Goal: Task Accomplishment & Management: Complete application form

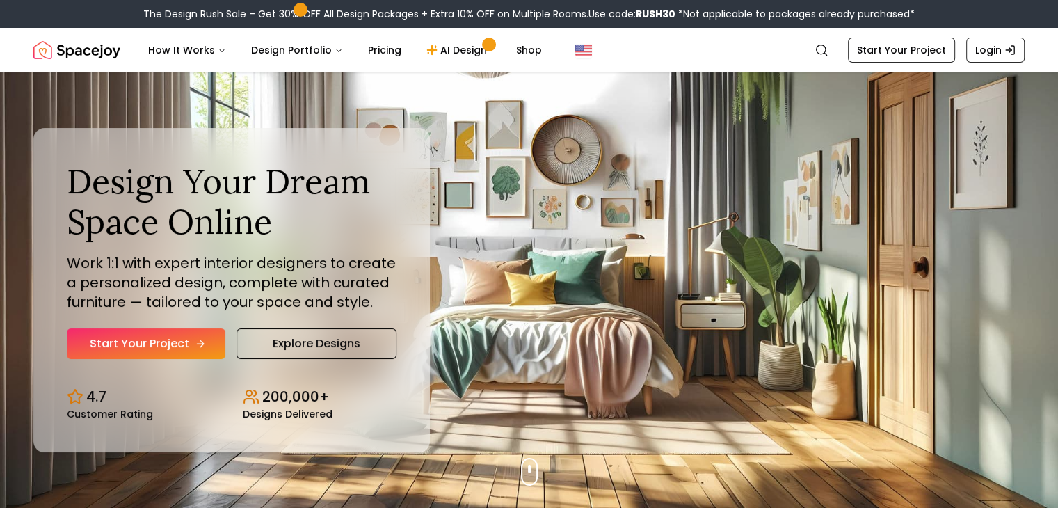
click at [120, 340] on link "Start Your Project" at bounding box center [146, 343] width 159 height 31
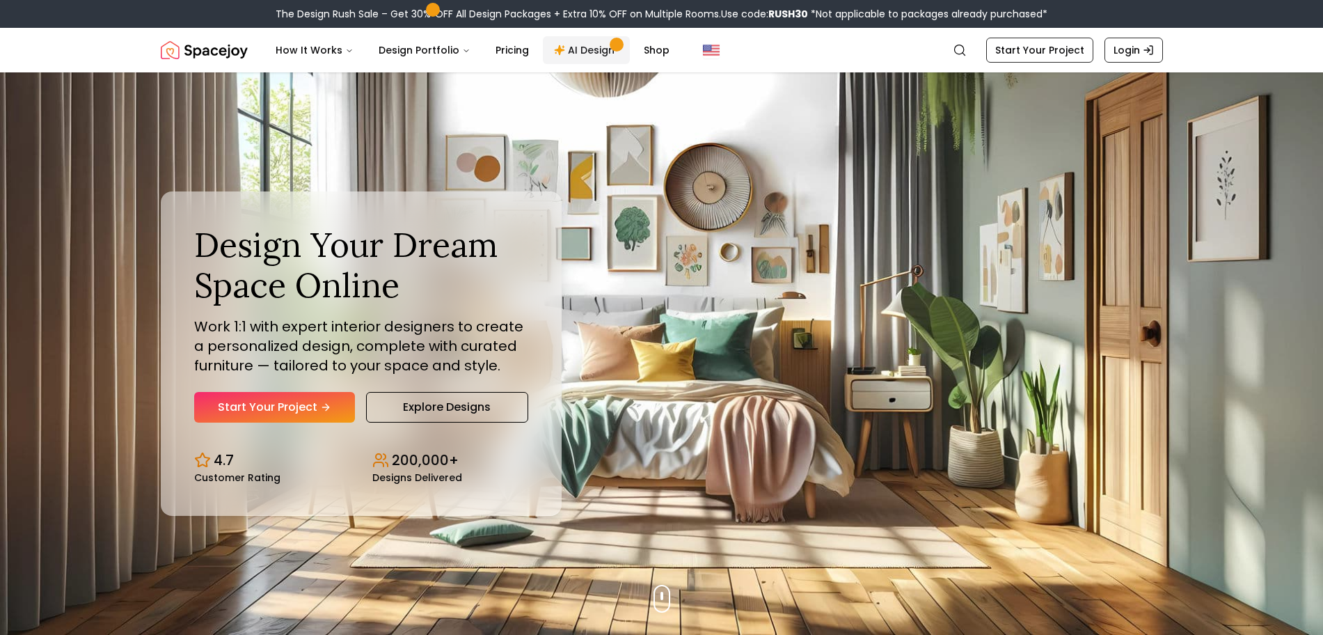
click at [593, 47] on link "AI Design" at bounding box center [586, 50] width 87 height 28
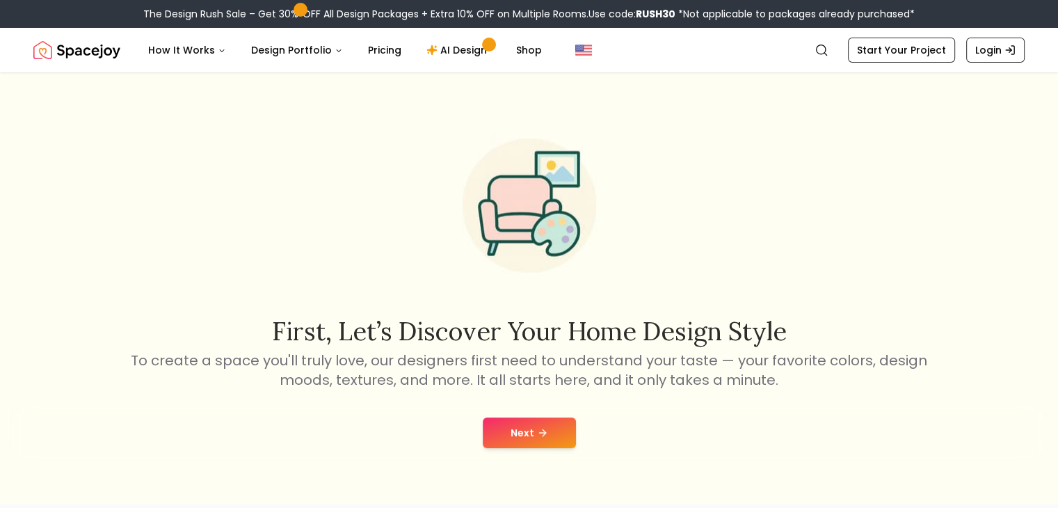
click at [545, 438] on icon at bounding box center [542, 432] width 11 height 11
click at [507, 442] on button "Next" at bounding box center [529, 432] width 93 height 31
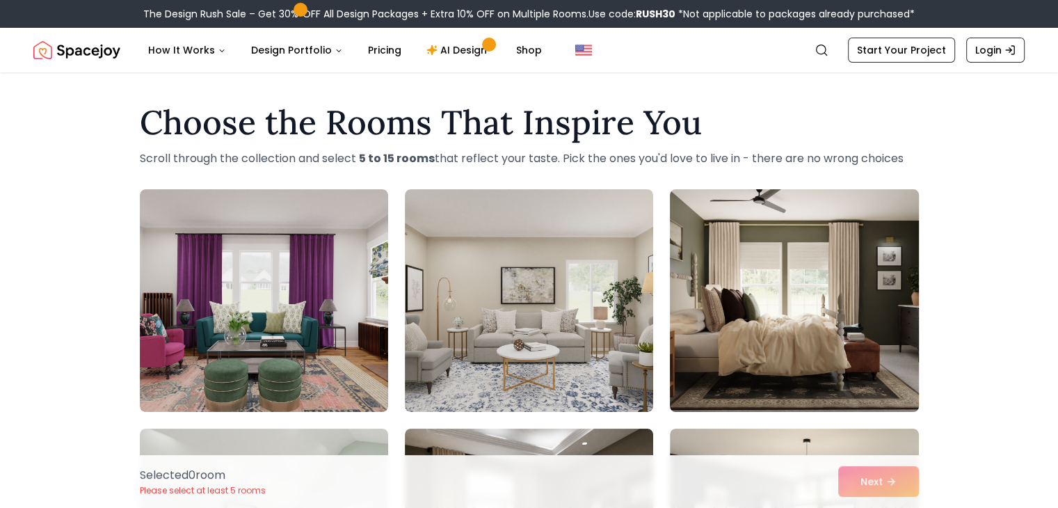
click at [828, 342] on img at bounding box center [794, 301] width 261 height 234
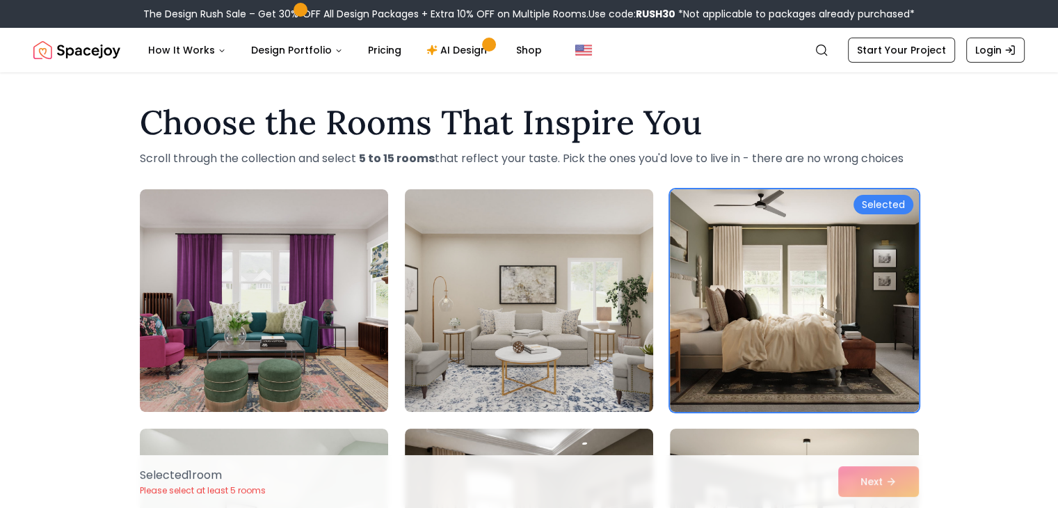
click at [573, 379] on img at bounding box center [529, 301] width 261 height 234
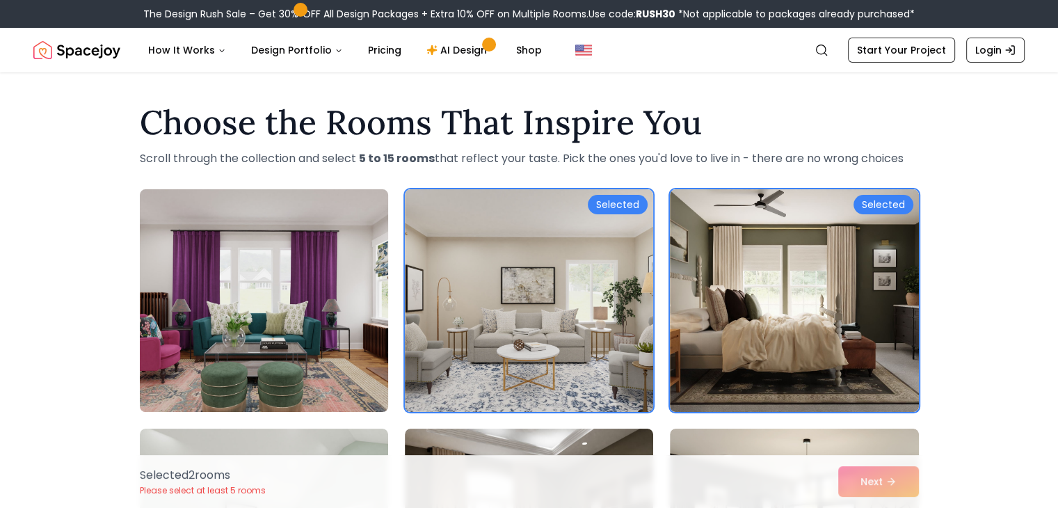
click at [308, 312] on img at bounding box center [264, 301] width 261 height 234
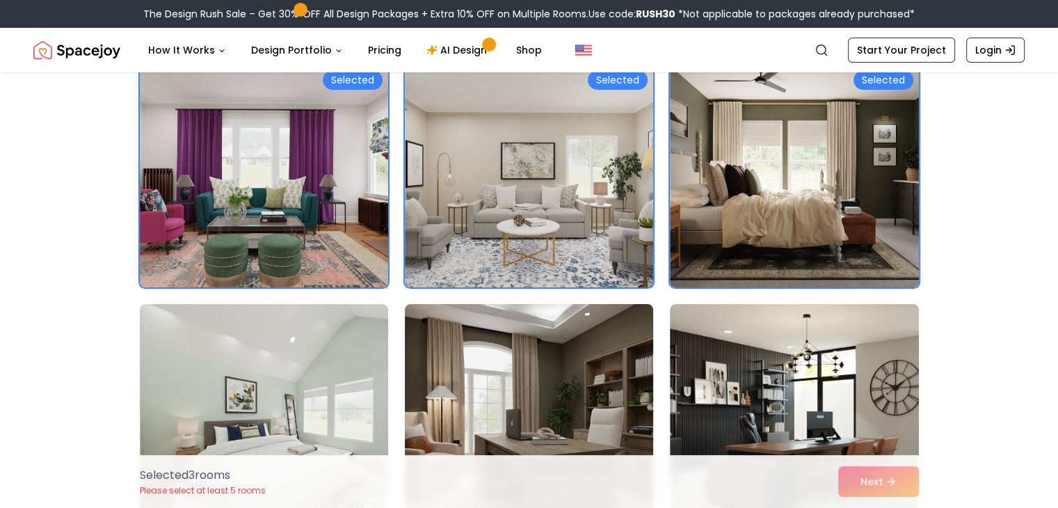
scroll to position [125, 0]
click at [621, 332] on img at bounding box center [529, 415] width 261 height 234
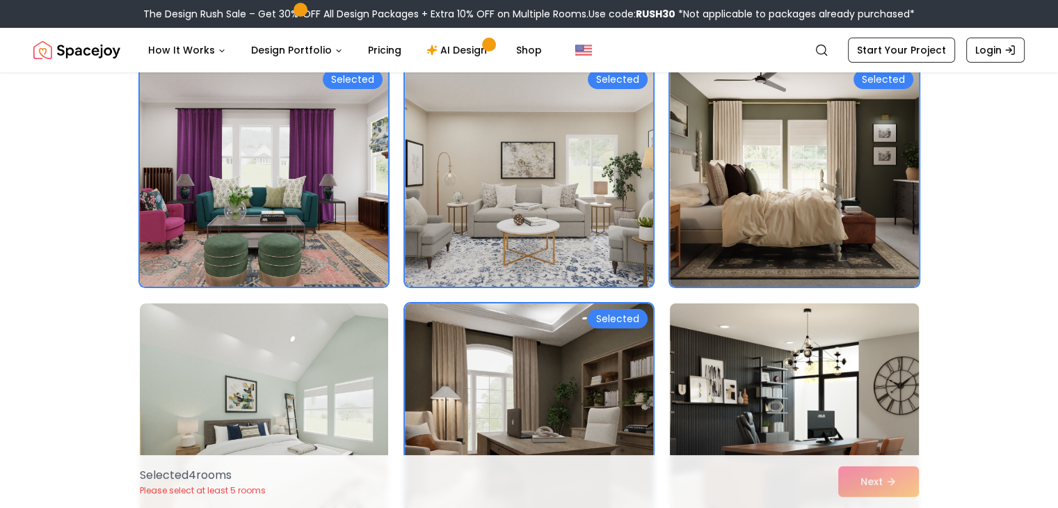
click at [798, 376] on img at bounding box center [794, 415] width 261 height 234
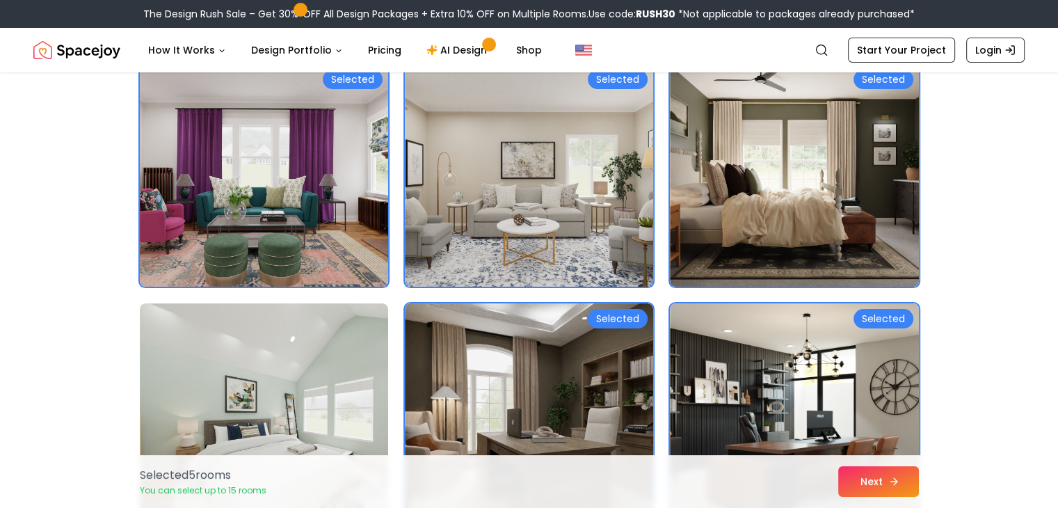
click at [910, 491] on button "Next" at bounding box center [878, 481] width 81 height 31
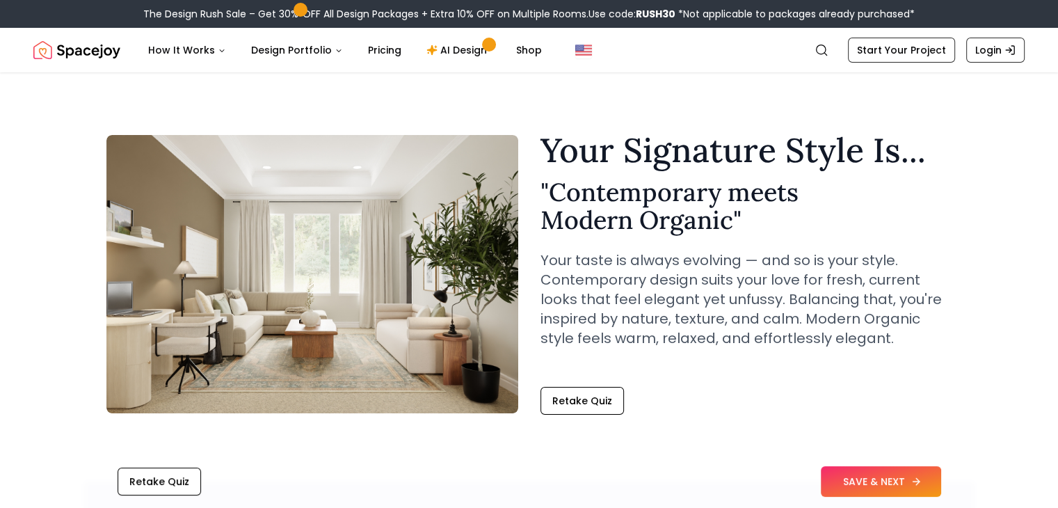
click at [881, 471] on button "SAVE & NEXT" at bounding box center [881, 481] width 120 height 31
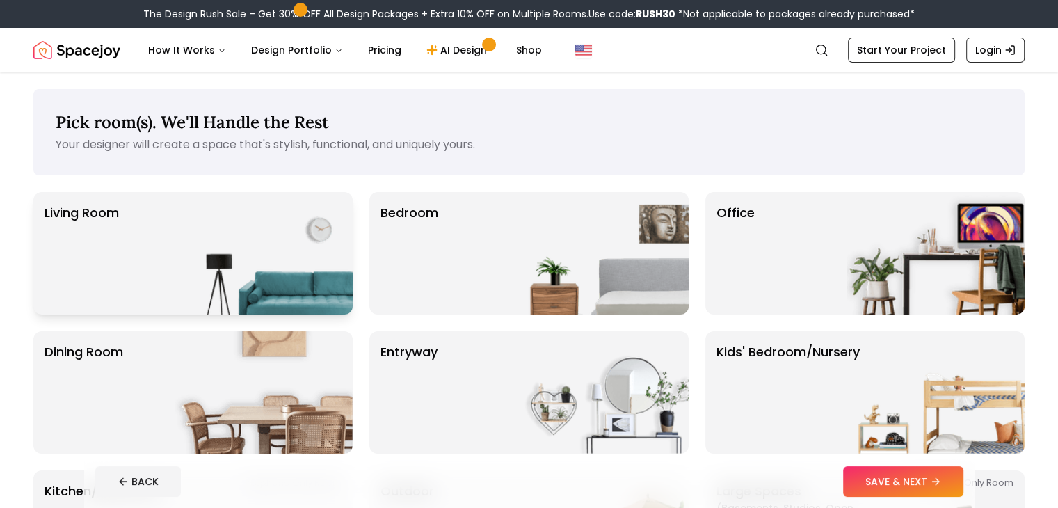
click at [306, 223] on img at bounding box center [264, 253] width 178 height 122
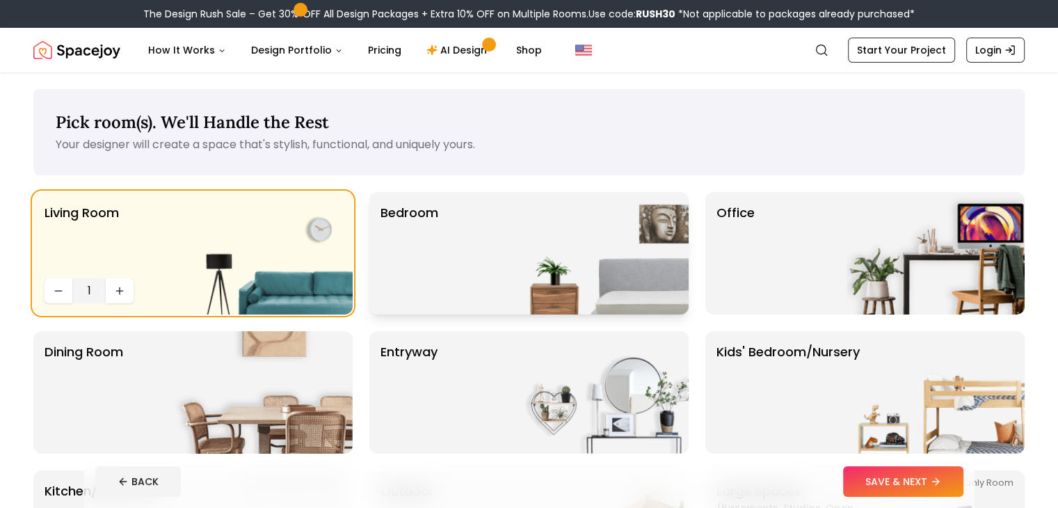
click at [516, 265] on img at bounding box center [600, 253] width 178 height 122
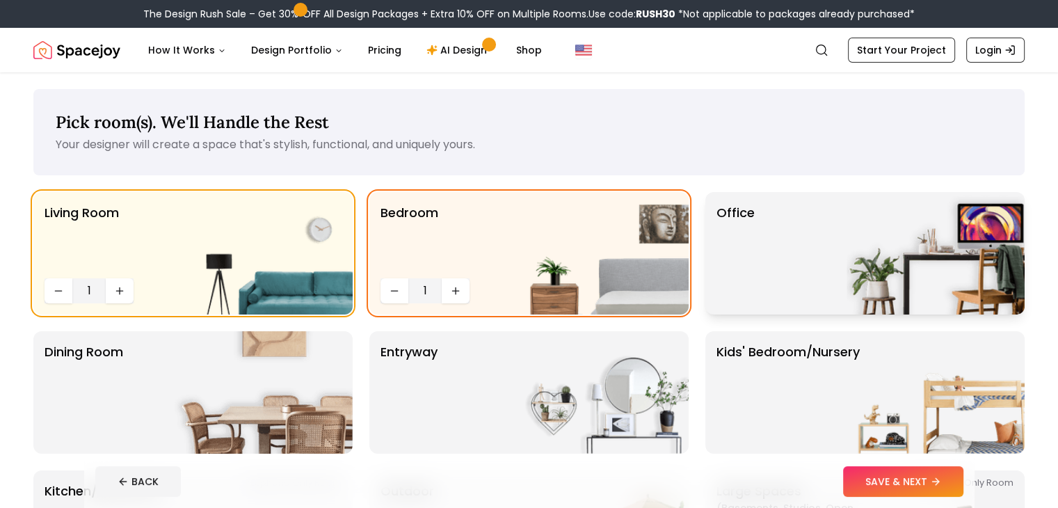
click at [797, 257] on div "Office" at bounding box center [864, 253] width 319 height 122
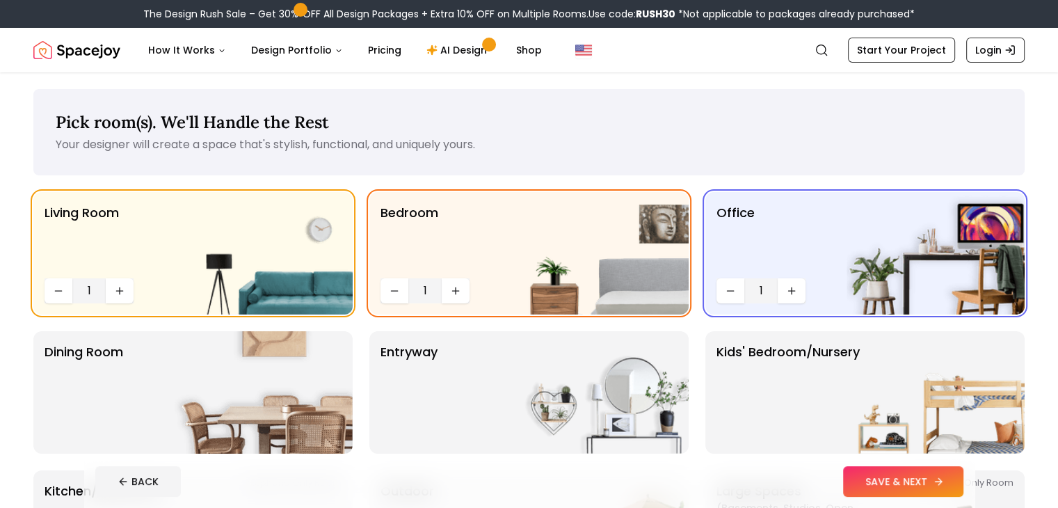
click at [955, 490] on button "SAVE & NEXT" at bounding box center [903, 481] width 120 height 31
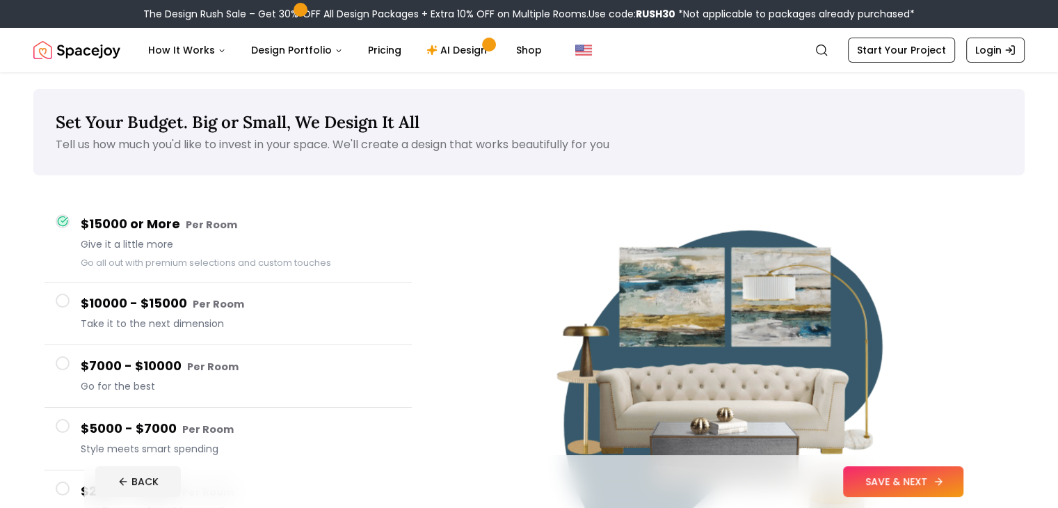
click at [964, 495] on button "SAVE & NEXT" at bounding box center [903, 481] width 120 height 31
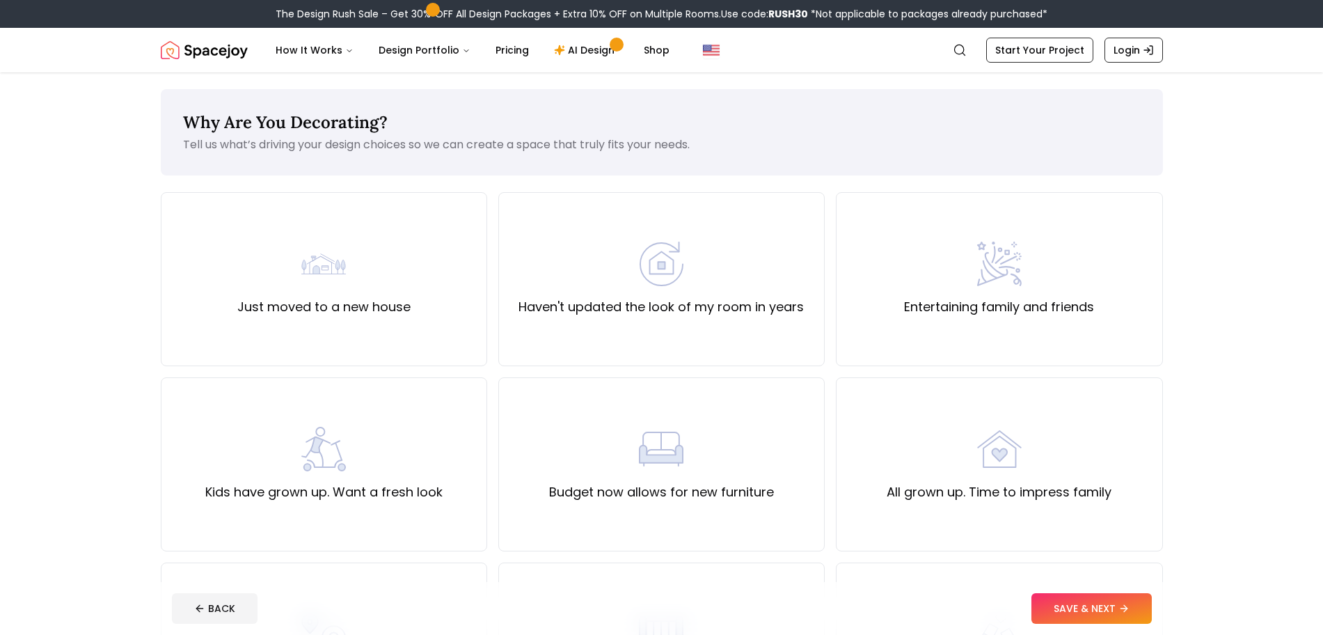
drag, startPoint x: 990, startPoint y: 1, endPoint x: 92, endPoint y: 264, distance: 935.9
click at [92, 264] on main "Why Are You Decorating? Tell us what’s driving your design choices so we can cr…" at bounding box center [661, 539] width 1323 height 935
click at [14, 173] on main "Why Are You Decorating? Tell us what’s driving your design choices so we can cr…" at bounding box center [661, 539] width 1323 height 935
click at [1058, 493] on label "All grown up. Time to impress family" at bounding box center [998, 491] width 225 height 19
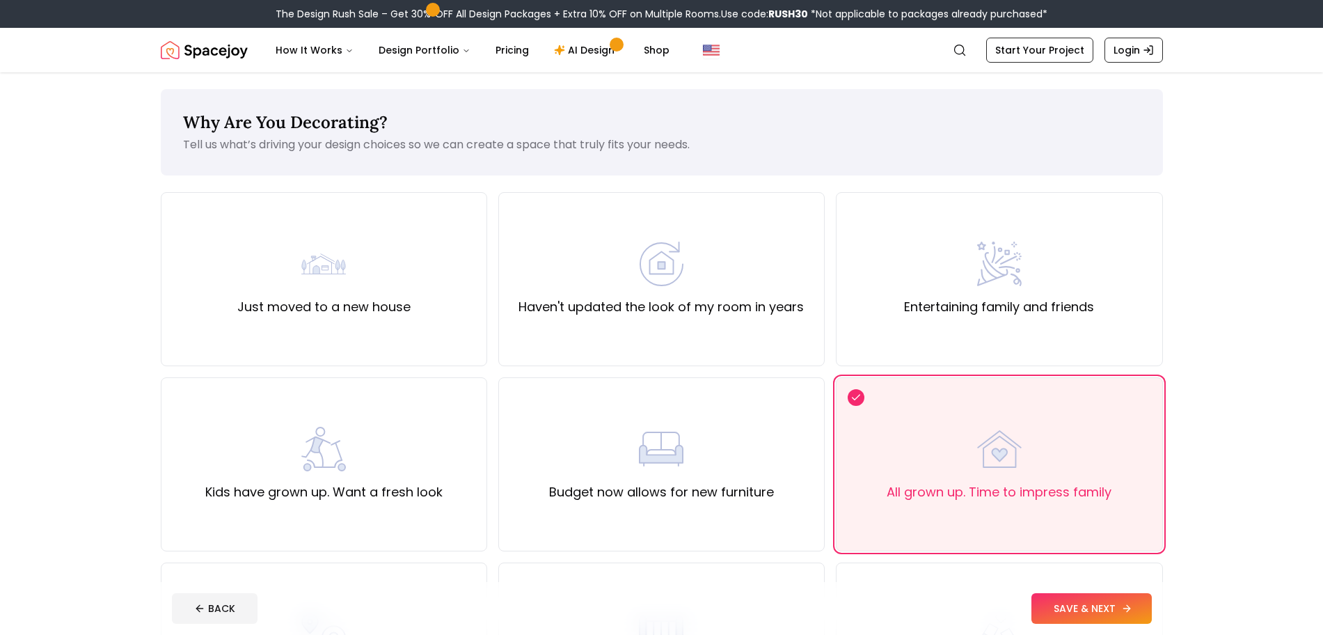
click at [1058, 507] on button "SAVE & NEXT" at bounding box center [1091, 608] width 120 height 31
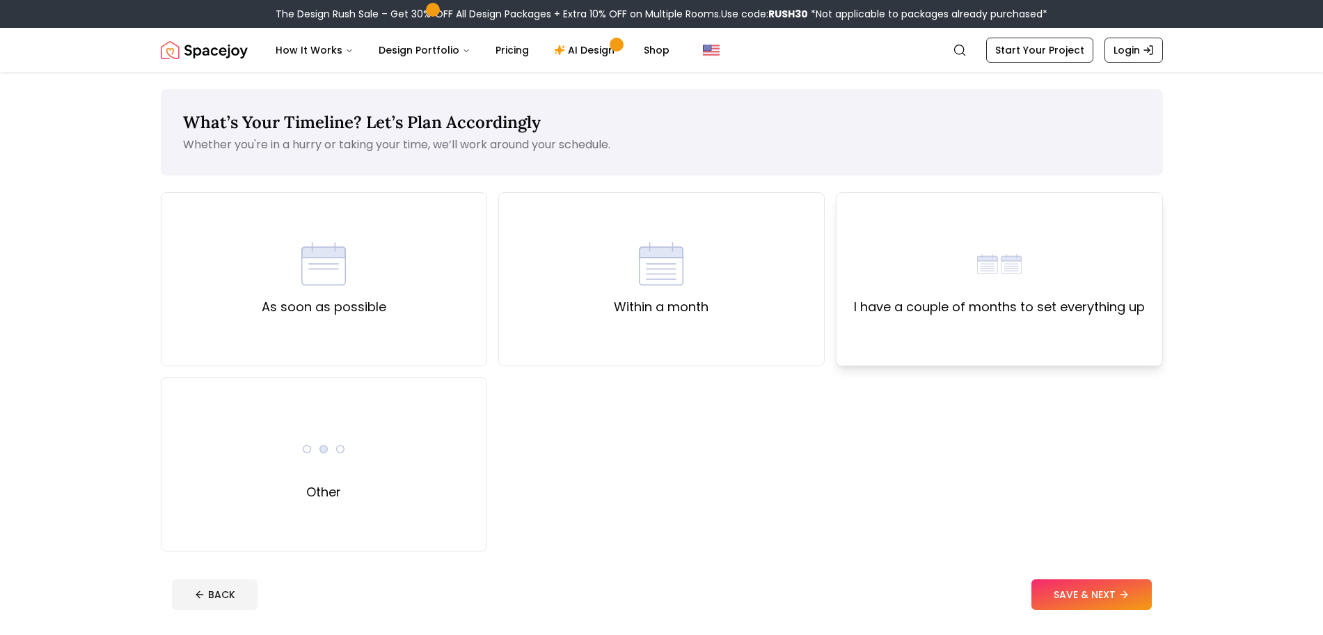
click at [1030, 285] on div "I have a couple of months to set everything up" at bounding box center [999, 278] width 291 height 75
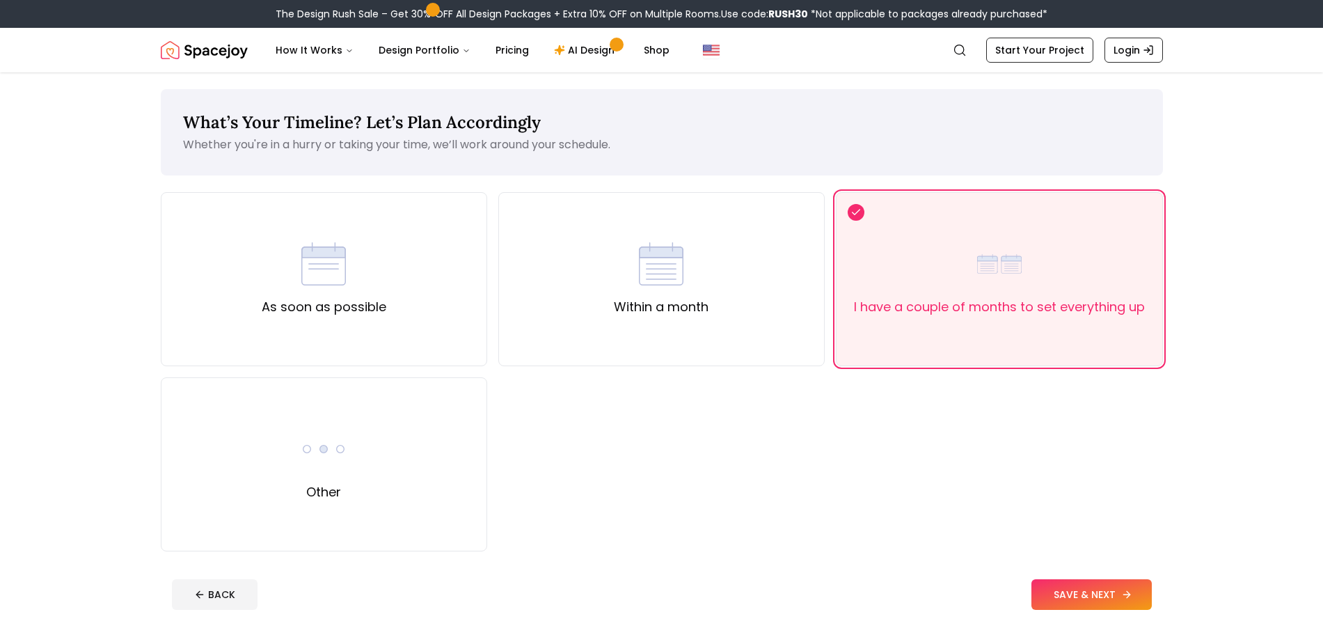
click at [1058, 507] on button "SAVE & NEXT" at bounding box center [1091, 594] width 120 height 31
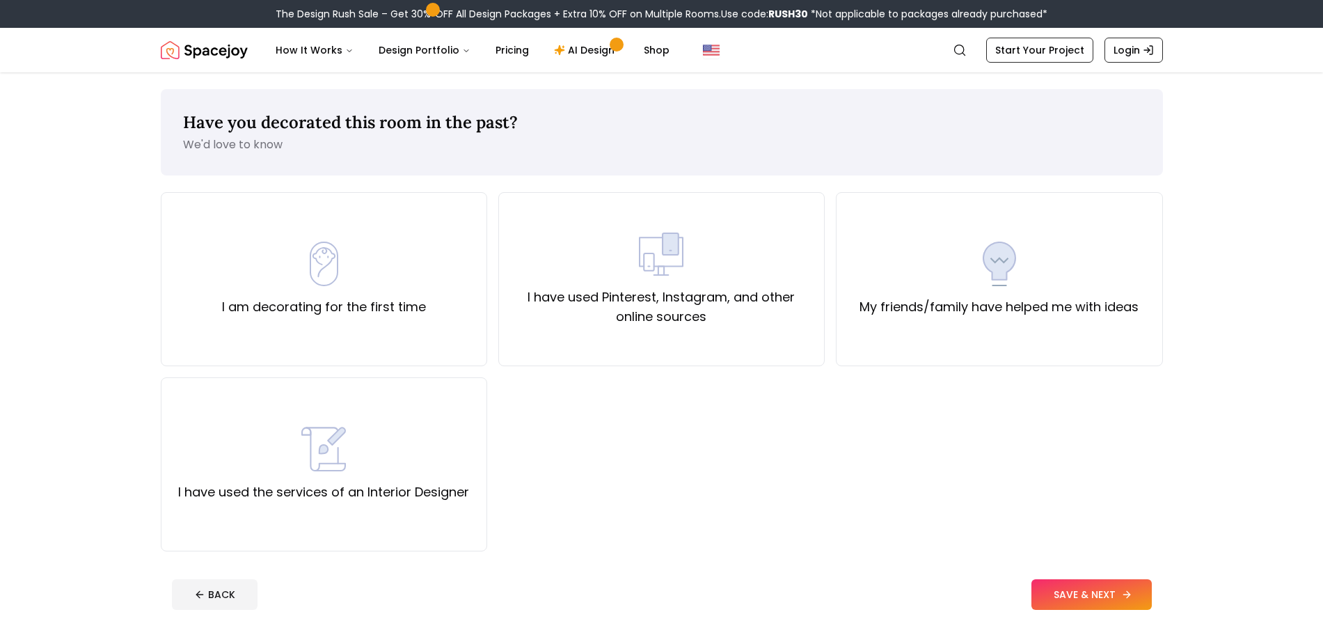
click at [1058, 507] on button "SAVE & NEXT" at bounding box center [1091, 594] width 120 height 31
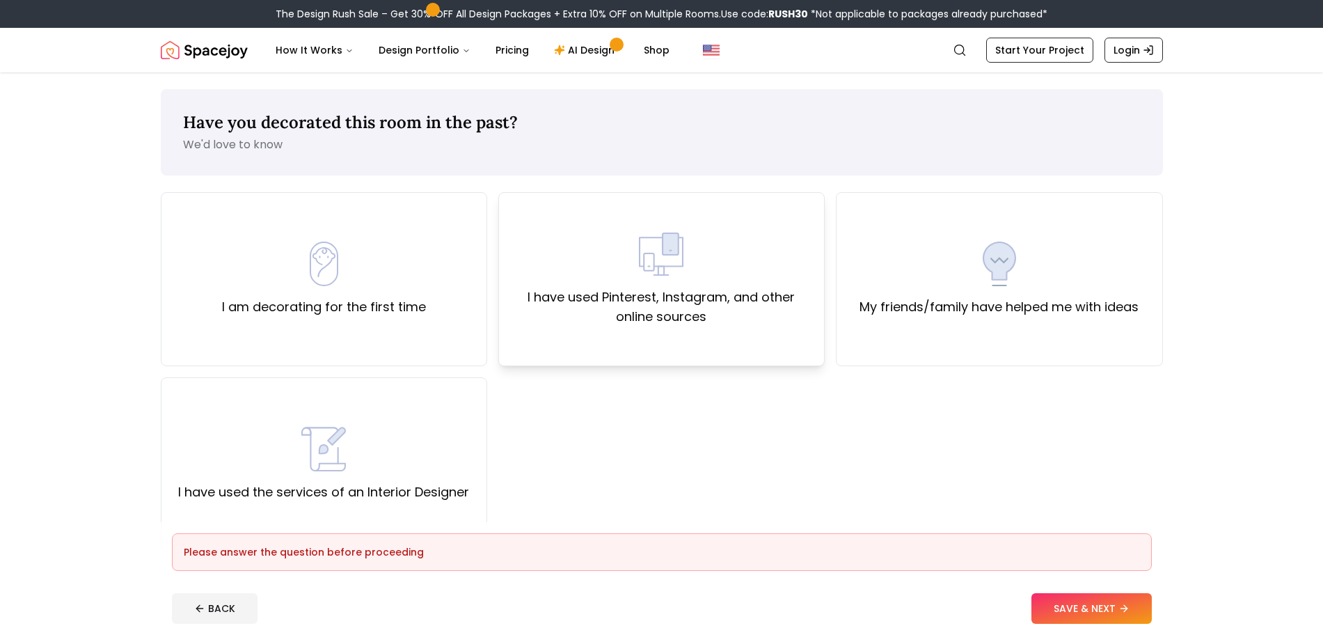
click at [745, 289] on label "I have used Pinterest, Instagram, and other online sources" at bounding box center [661, 306] width 303 height 39
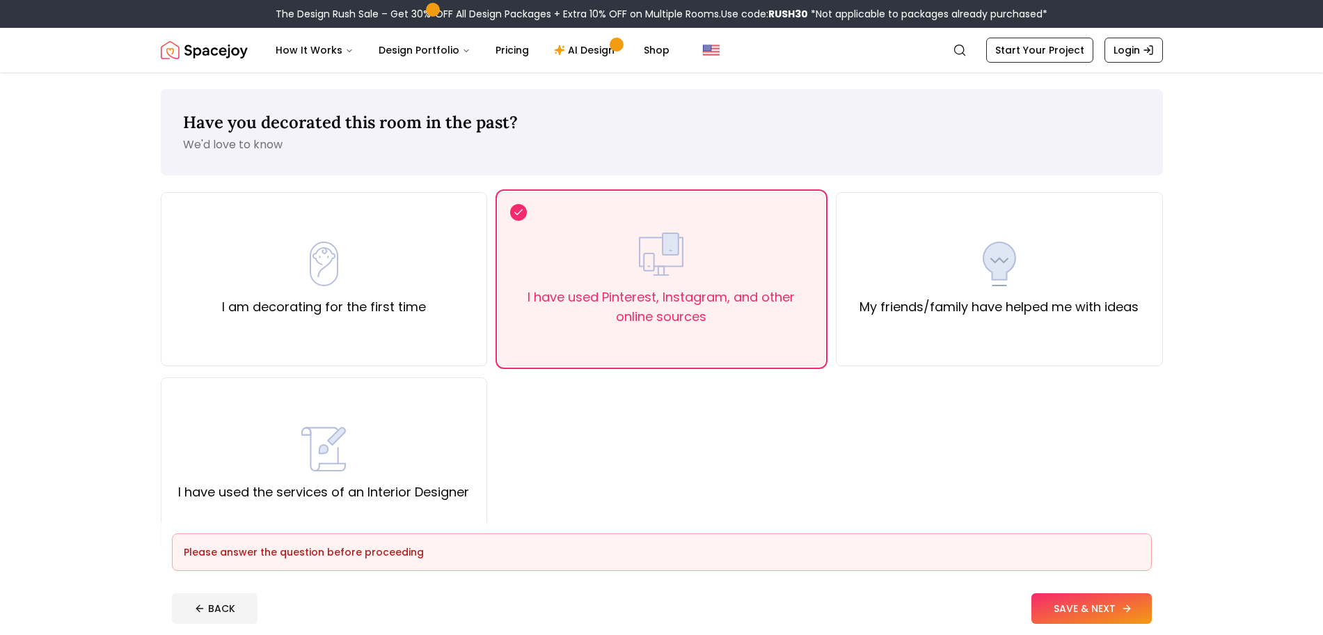
click at [1058, 507] on button "SAVE & NEXT" at bounding box center [1091, 608] width 120 height 31
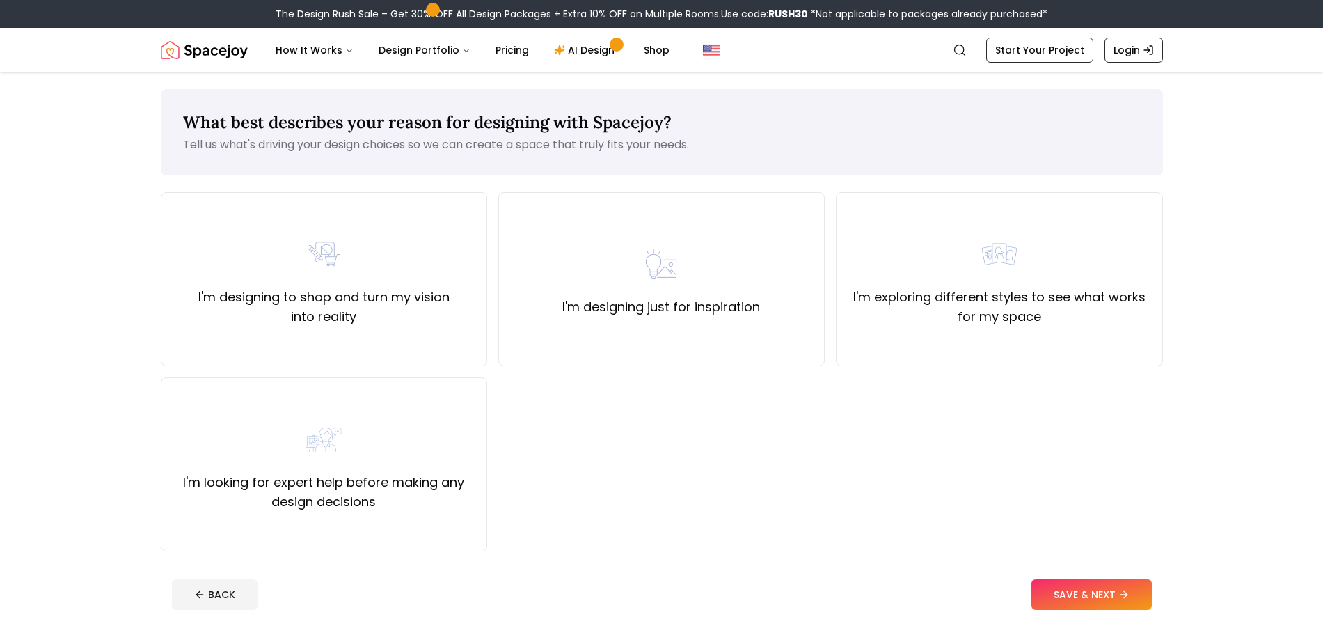
click at [18, 206] on main "What best describes your reason for designing with Spacejoy? Tell us what's dri…" at bounding box center [661, 354] width 1323 height 565
click at [1030, 315] on label "I'm exploring different styles to see what works for my space" at bounding box center [998, 306] width 303 height 39
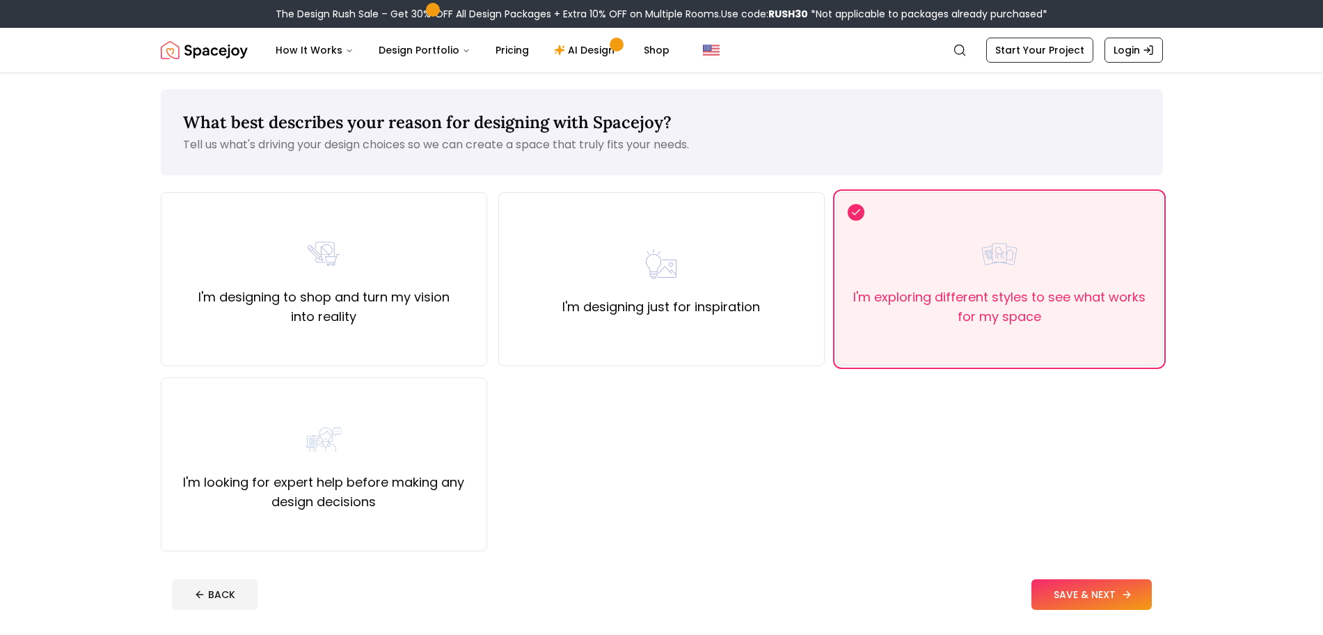
click at [1058, 507] on button "SAVE & NEXT" at bounding box center [1091, 594] width 120 height 31
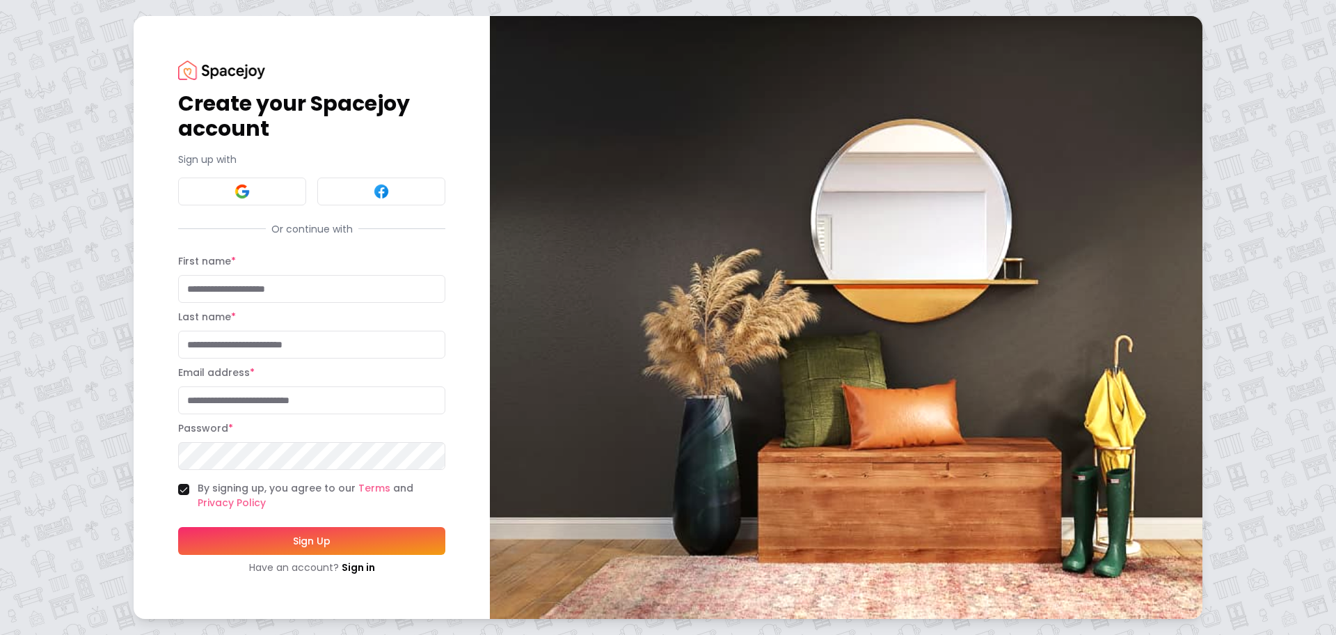
click at [1058, 214] on div "Create your Spacejoy account Sign up with Or continue with First name * Last na…" at bounding box center [668, 317] width 1336 height 635
